Goal: Book appointment/travel/reservation

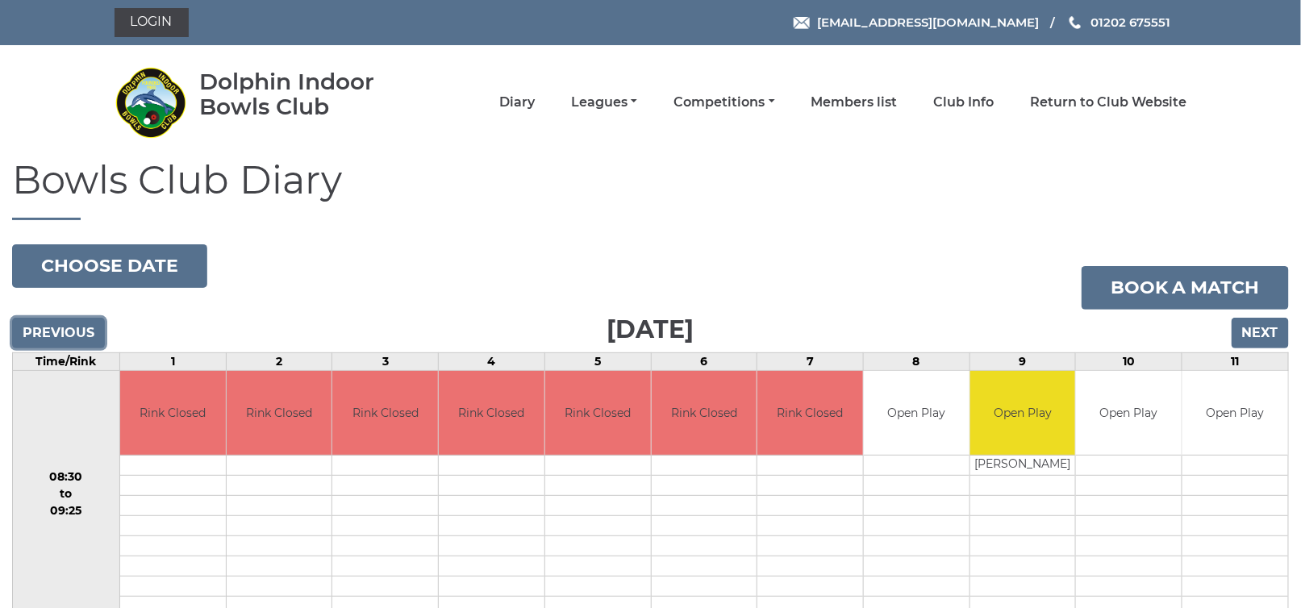
click at [61, 327] on input "Previous" at bounding box center [58, 333] width 93 height 31
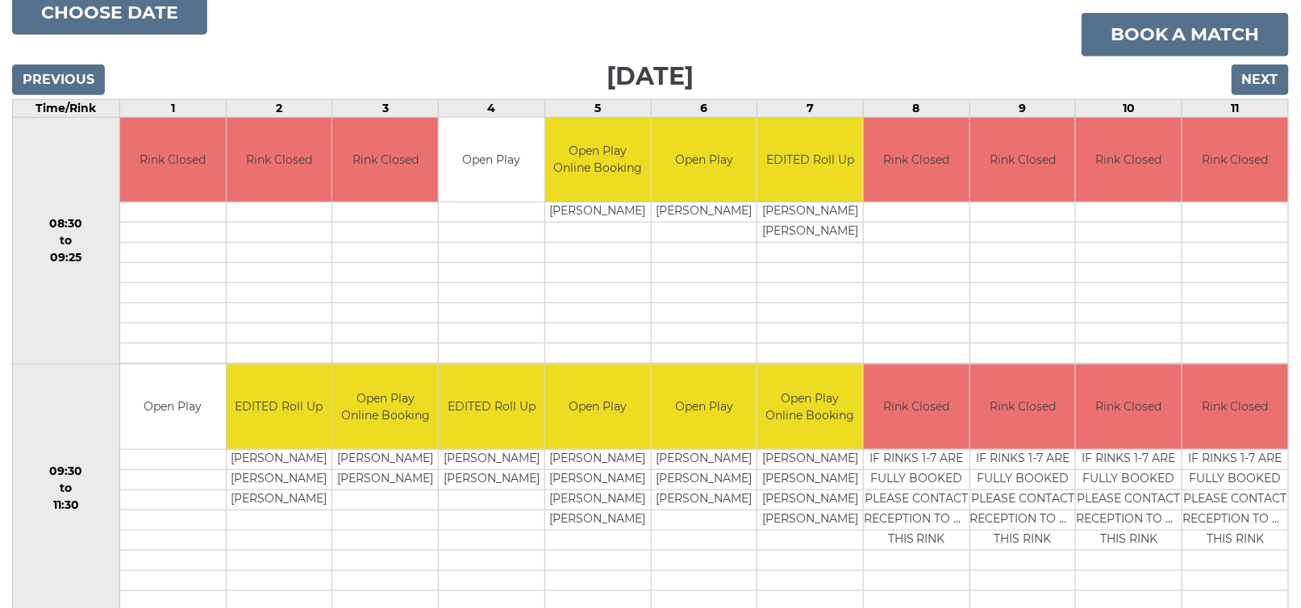
scroll to position [289, 0]
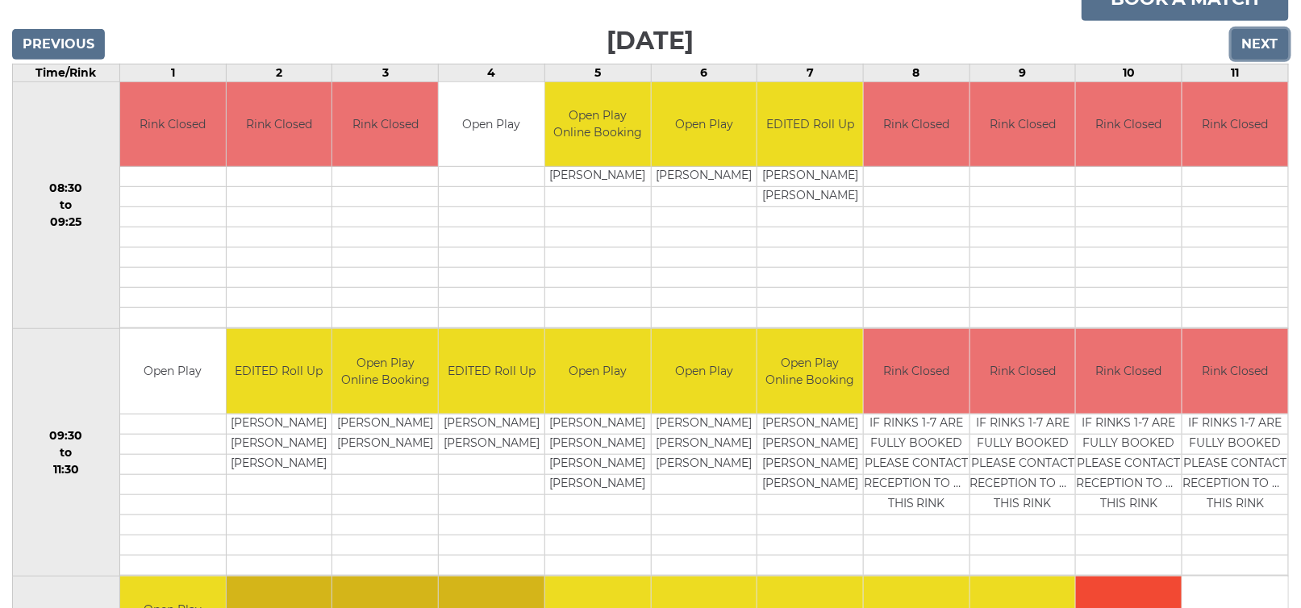
click at [1260, 45] on input "Next" at bounding box center [1259, 44] width 57 height 31
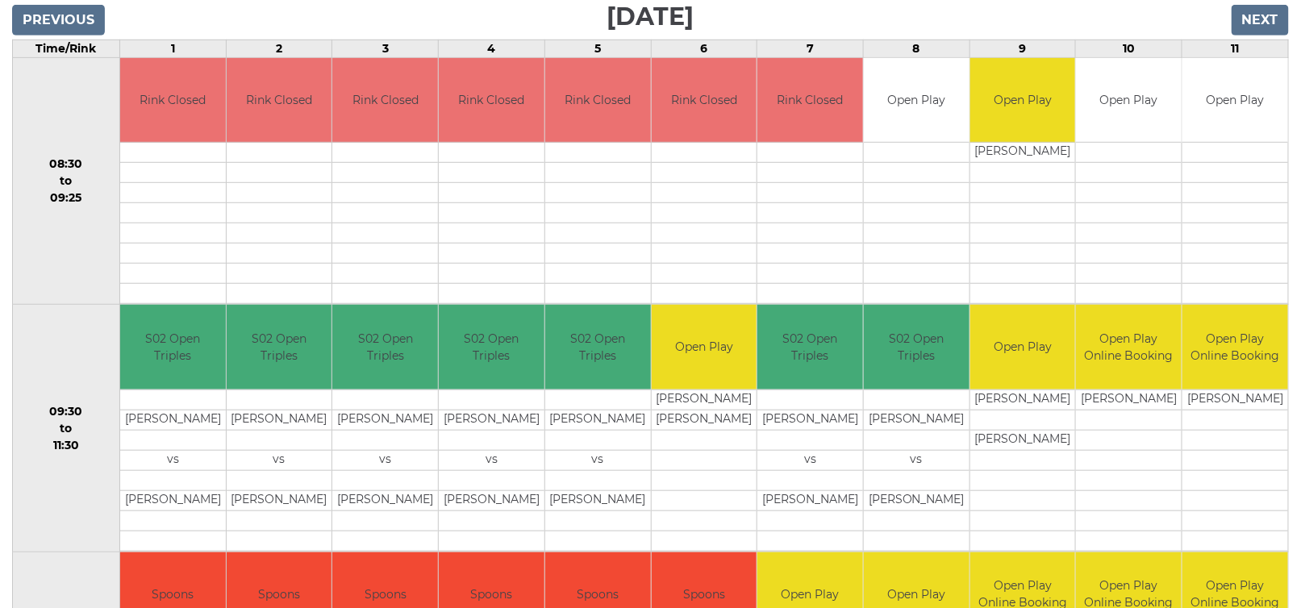
scroll to position [117, 0]
